Goal: Book appointment/travel/reservation

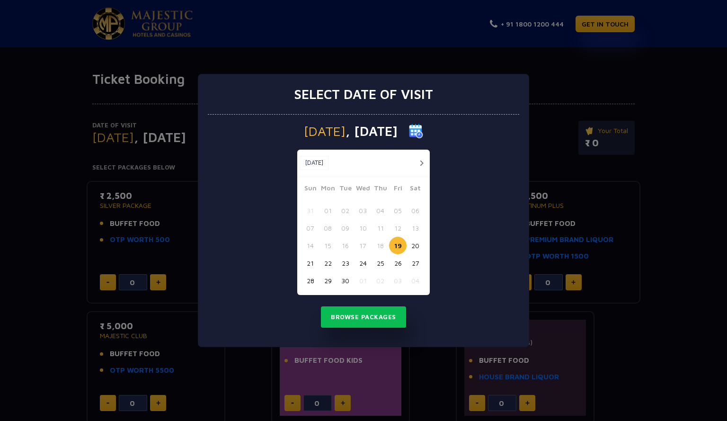
click at [419, 158] on button "button" at bounding box center [422, 163] width 12 height 12
click at [365, 205] on button "01" at bounding box center [363, 211] width 18 height 18
click at [367, 314] on button "Browse Packages" at bounding box center [363, 317] width 85 height 22
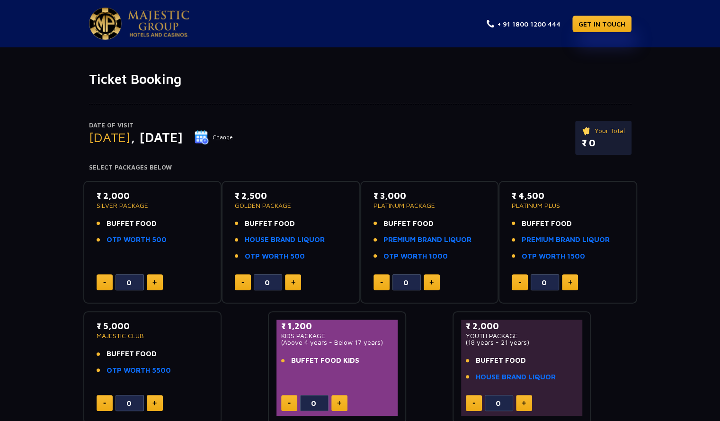
click at [156, 276] on button at bounding box center [155, 282] width 16 height 16
type input "2"
click at [190, 230] on ul "BUFFET FOOD OTP WORTH 500" at bounding box center [153, 231] width 112 height 27
click at [173, 212] on div "₹ 2,000 SILVER PACKAGE BUFFET FOOD OTP WORTH 500" at bounding box center [153, 220] width 112 height 62
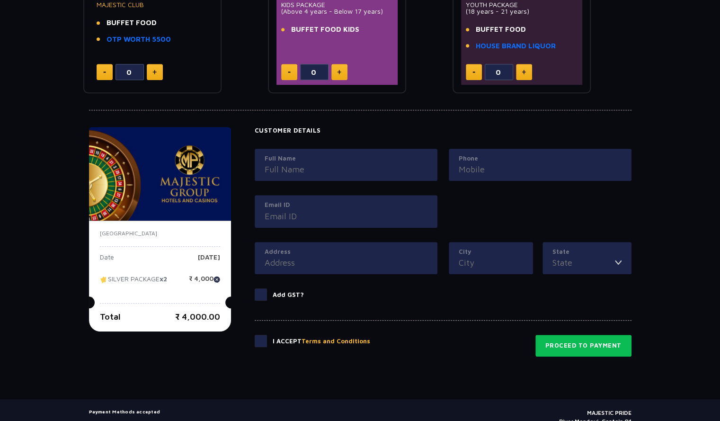
scroll to position [337, 0]
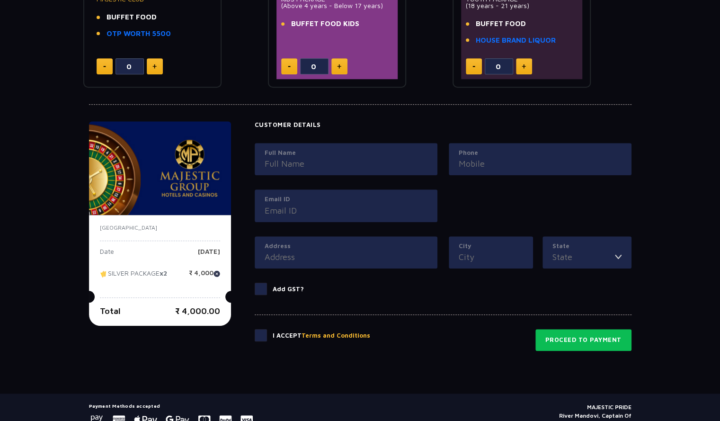
click at [383, 162] on input "Full Name" at bounding box center [346, 163] width 163 height 13
type input "[PERSON_NAME]"
type input "09074010738"
type input "[EMAIL_ADDRESS][DOMAIN_NAME]"
type input "NJARAKKALIVILA NOHIN VILLA, [GEOGRAPHIC_DATA], [GEOGRAPHIC_DATA]"
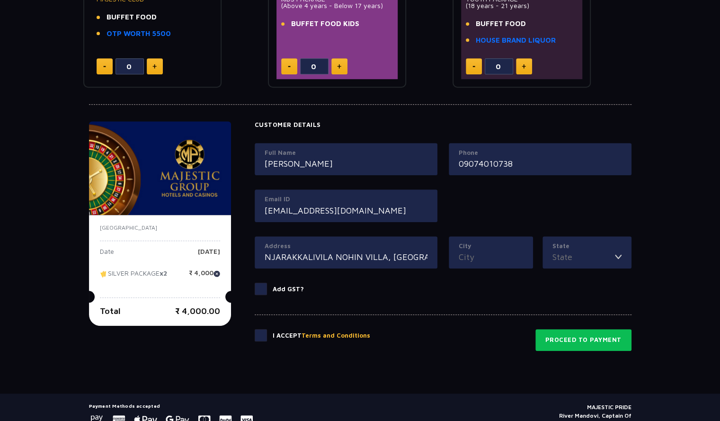
type input "Kollam"
type input "[GEOGRAPHIC_DATA]"
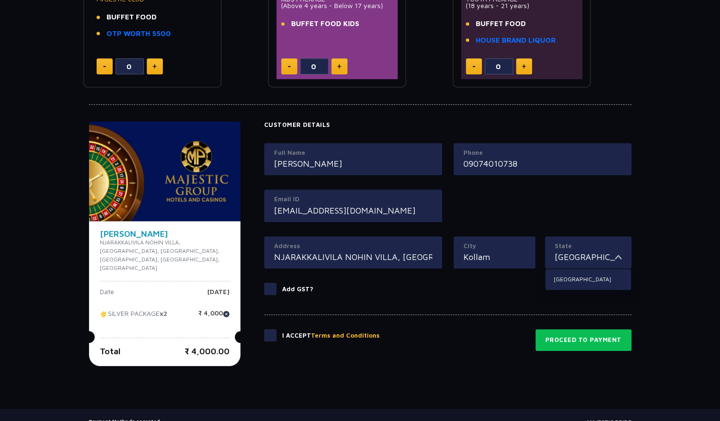
click at [270, 286] on span at bounding box center [270, 289] width 12 height 12
click at [0, 0] on input "Add GST?" at bounding box center [0, 0] width 0 height 0
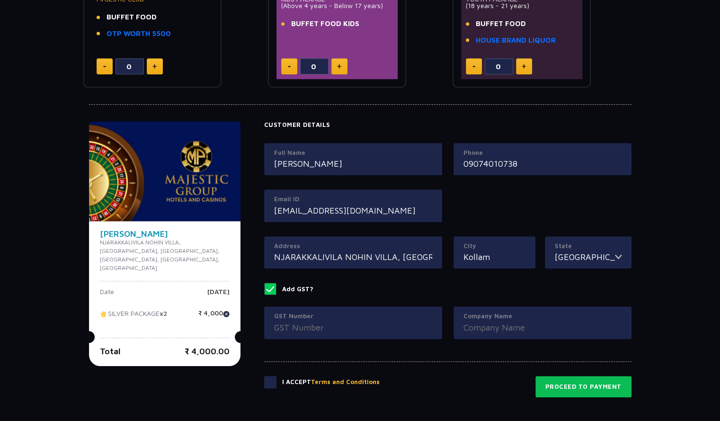
click at [270, 286] on span at bounding box center [270, 289] width 12 height 12
click at [0, 0] on input "Add GST?" at bounding box center [0, 0] width 0 height 0
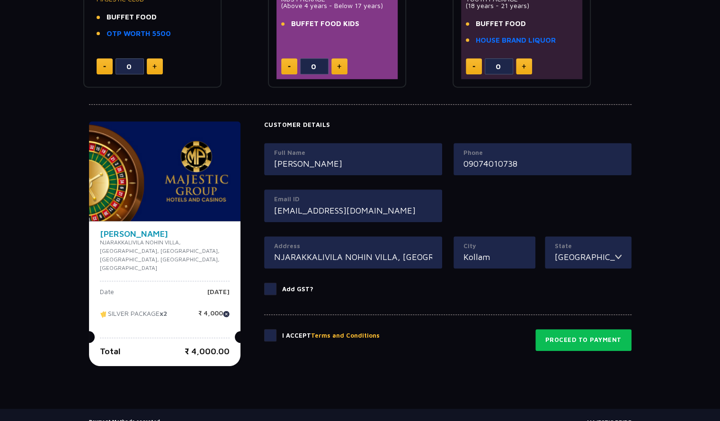
click at [270, 331] on span at bounding box center [270, 335] width 12 height 12
click at [0, 0] on input "checkbox" at bounding box center [0, 0] width 0 height 0
click at [305, 160] on input "[PERSON_NAME]" at bounding box center [353, 163] width 158 height 13
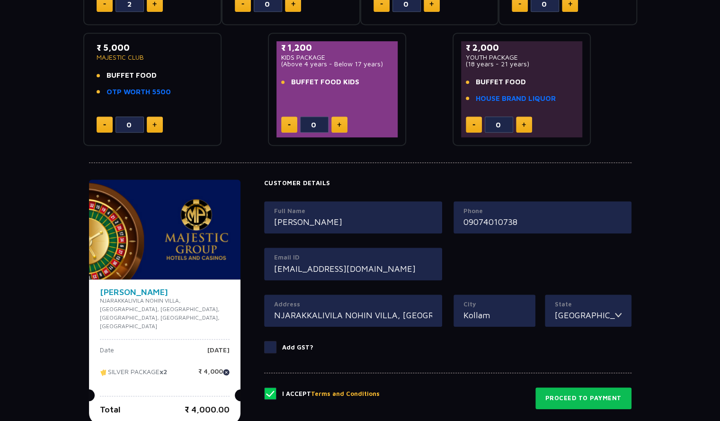
scroll to position [282, 0]
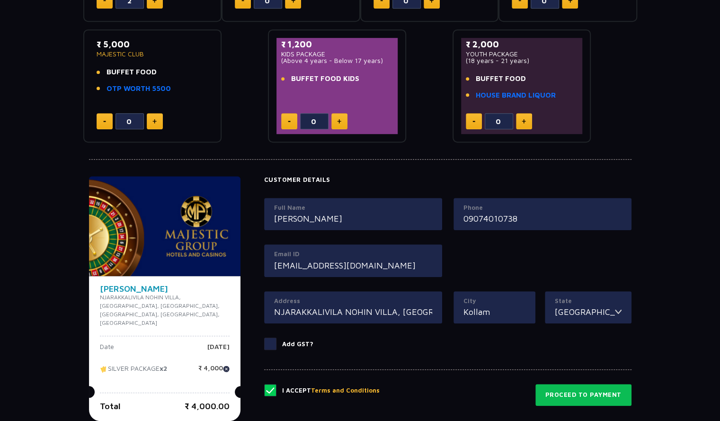
type input "[PERSON_NAME]"
click at [472, 218] on input "09074010738" at bounding box center [542, 218] width 158 height 13
click at [470, 215] on input "09074010738" at bounding box center [542, 218] width 158 height 13
type input "9074010738"
click at [534, 267] on div "Full Name [PERSON_NAME] Phone [PHONE_NUMBER] Email ID [EMAIL_ADDRESS][DOMAIN_NA…" at bounding box center [447, 244] width 379 height 93
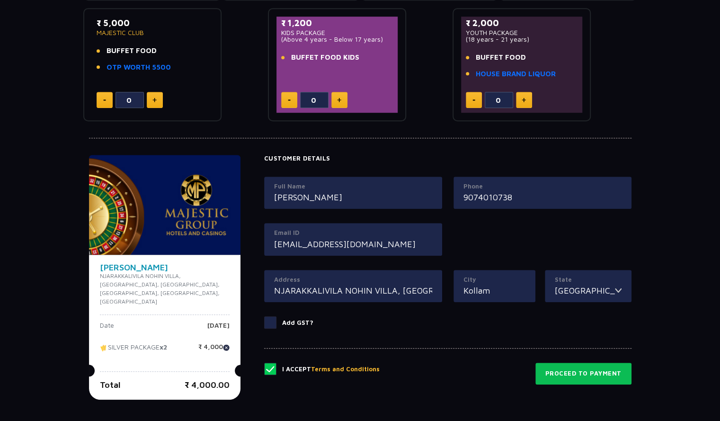
scroll to position [378, 0]
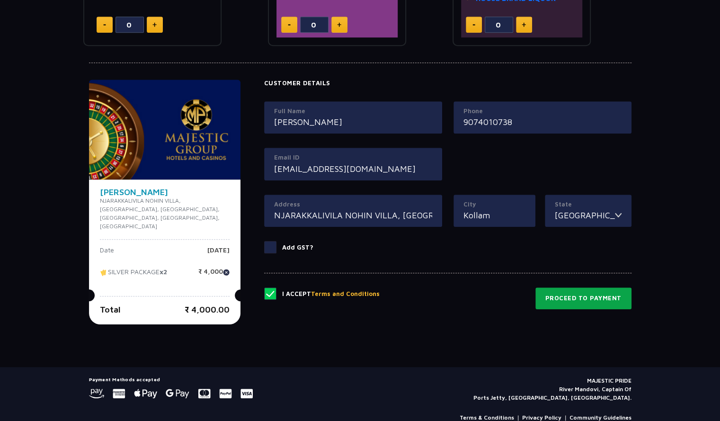
click at [585, 296] on button "Proceed to Payment" at bounding box center [583, 298] width 96 height 22
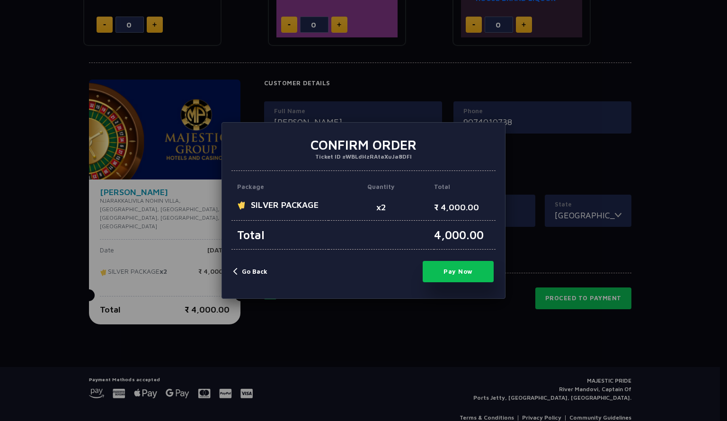
click at [459, 273] on button "Pay Now" at bounding box center [458, 271] width 71 height 21
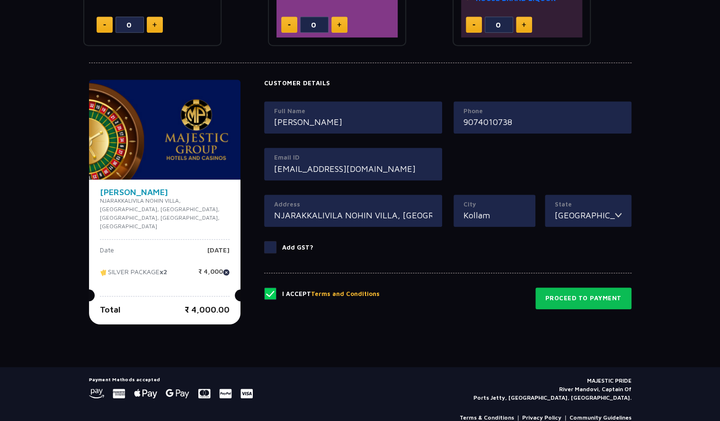
type input "0"
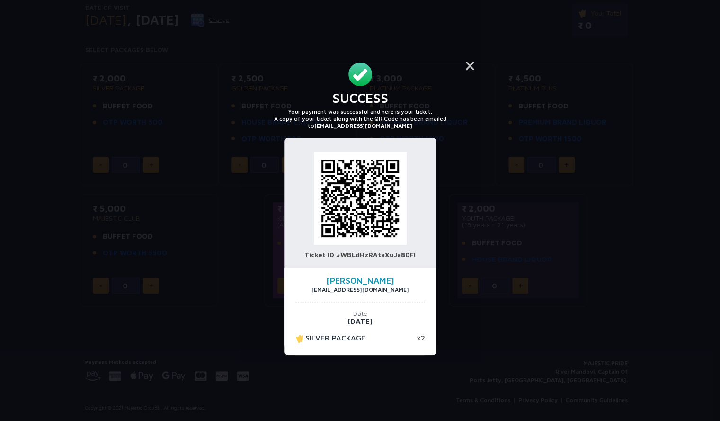
scroll to position [116, 0]
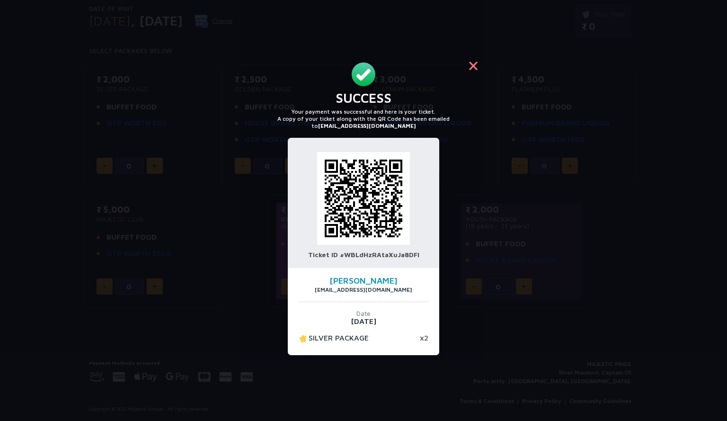
click at [470, 70] on button "×" at bounding box center [473, 65] width 23 height 23
